Goal: Navigation & Orientation: Find specific page/section

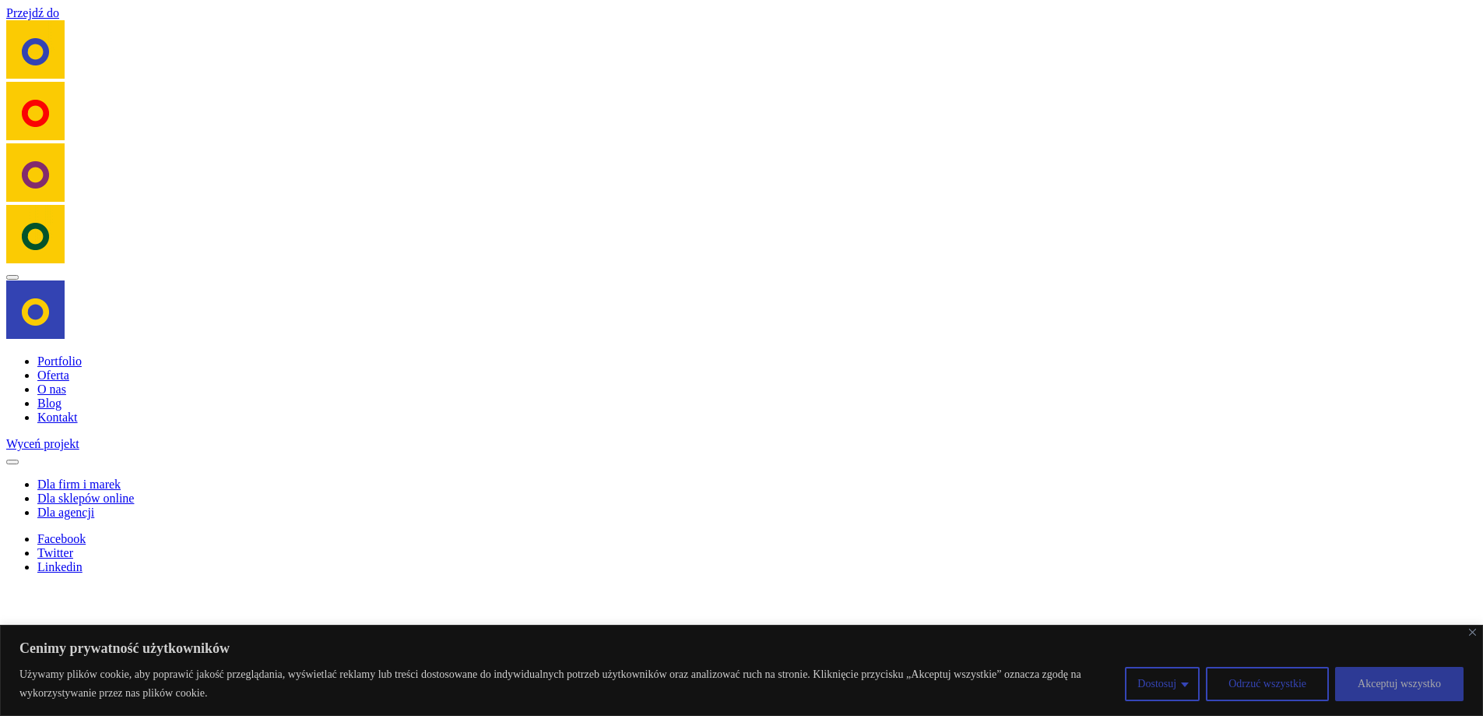
click at [1390, 685] on button "Akceptuj wszystko" at bounding box center [1399, 684] width 128 height 34
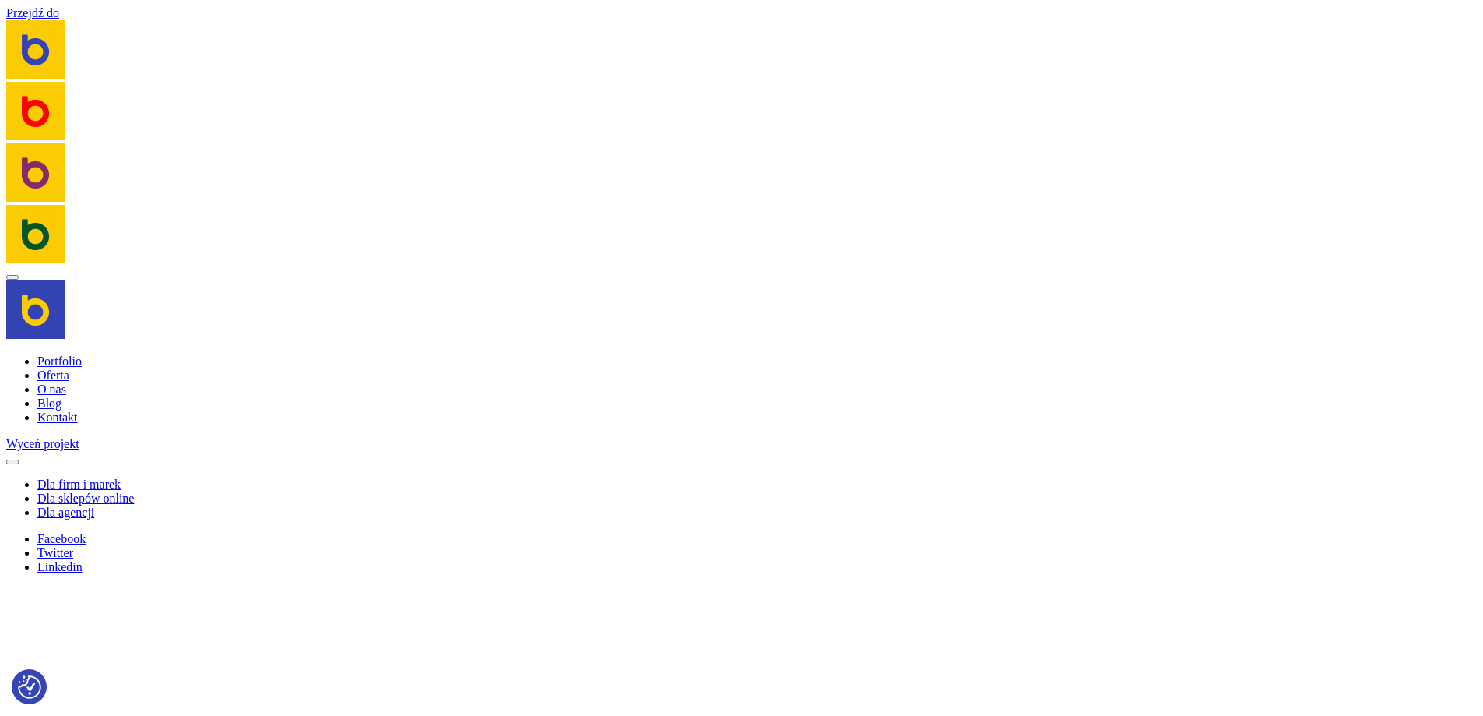
click at [68, 365] on link "Portfolio" at bounding box center [59, 360] width 44 height 13
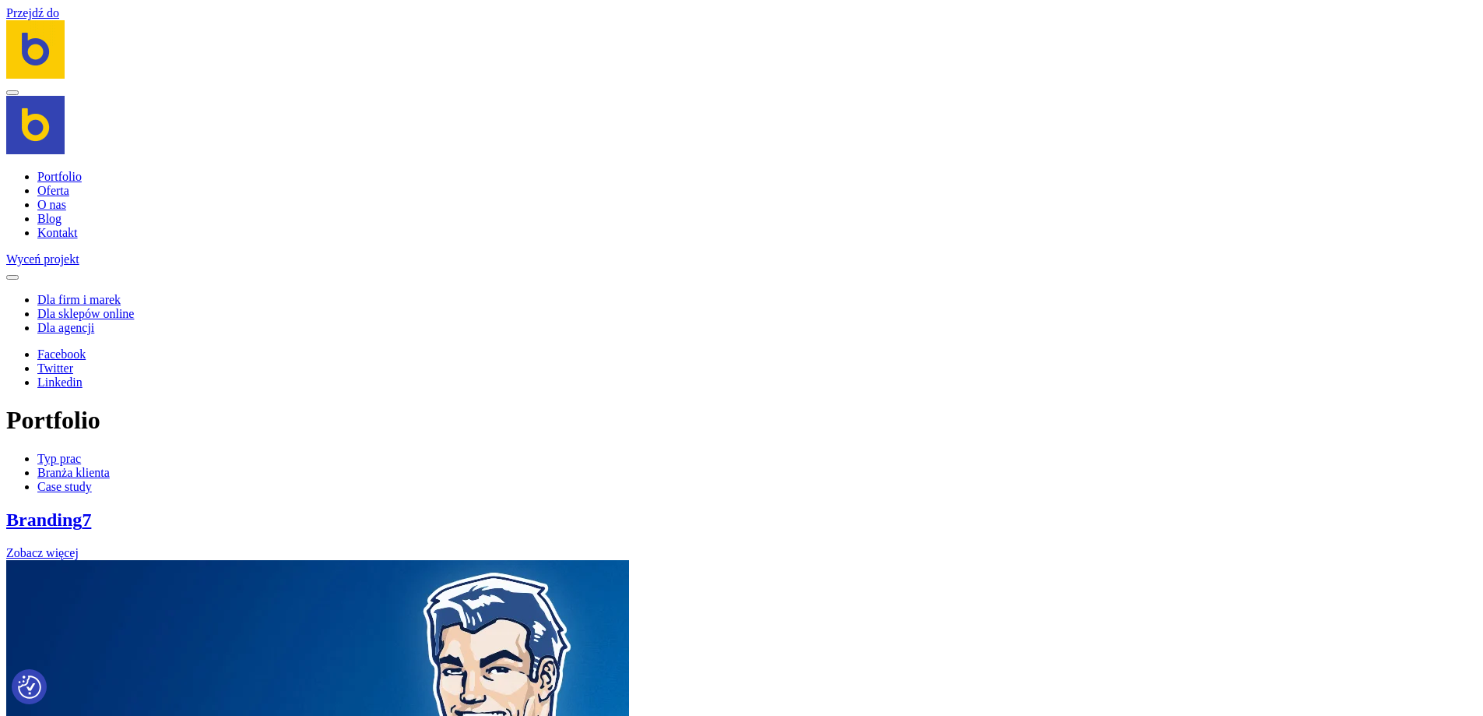
click at [57, 193] on link "Oferta" at bounding box center [53, 190] width 32 height 13
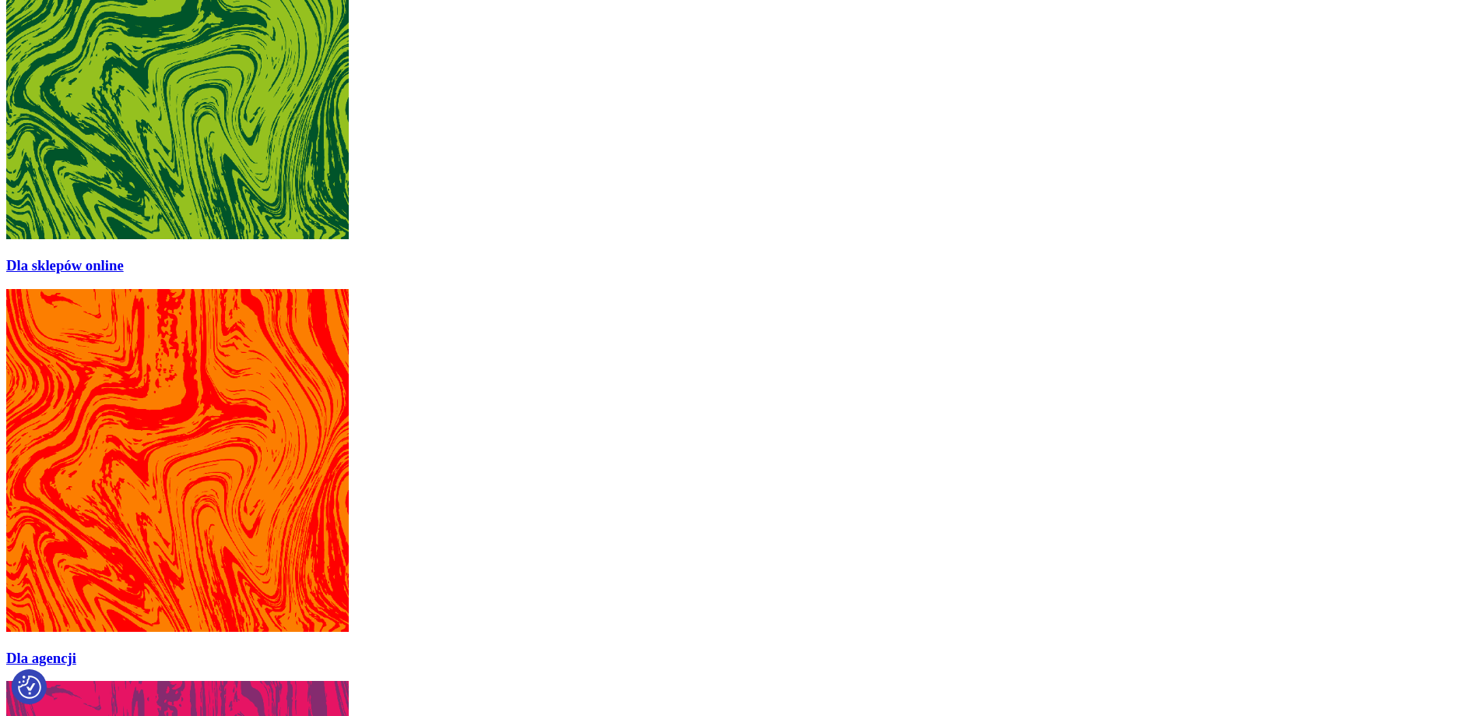
scroll to position [1324, 0]
